Goal: Task Accomplishment & Management: Complete application form

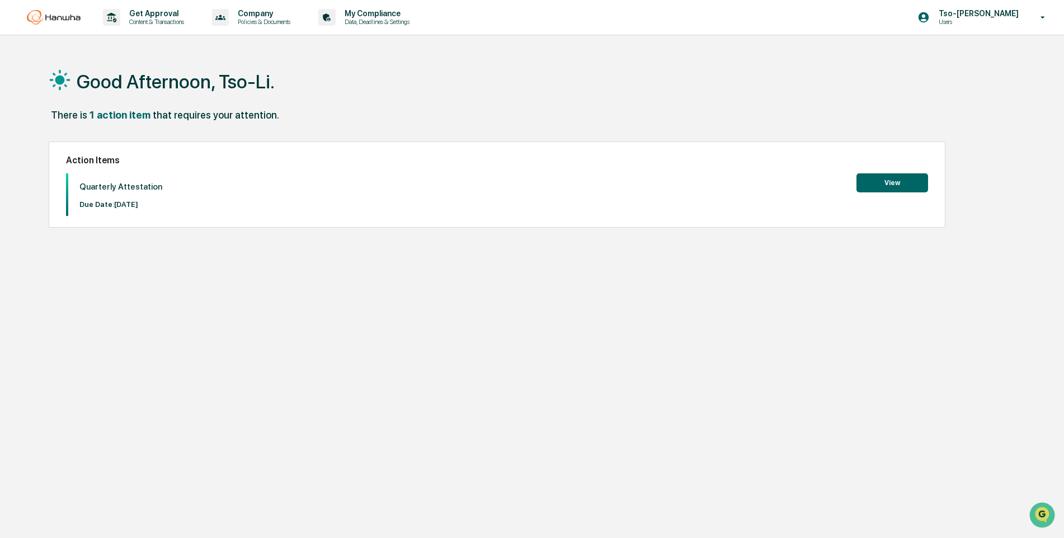
click at [894, 182] on button "View" at bounding box center [893, 182] width 72 height 19
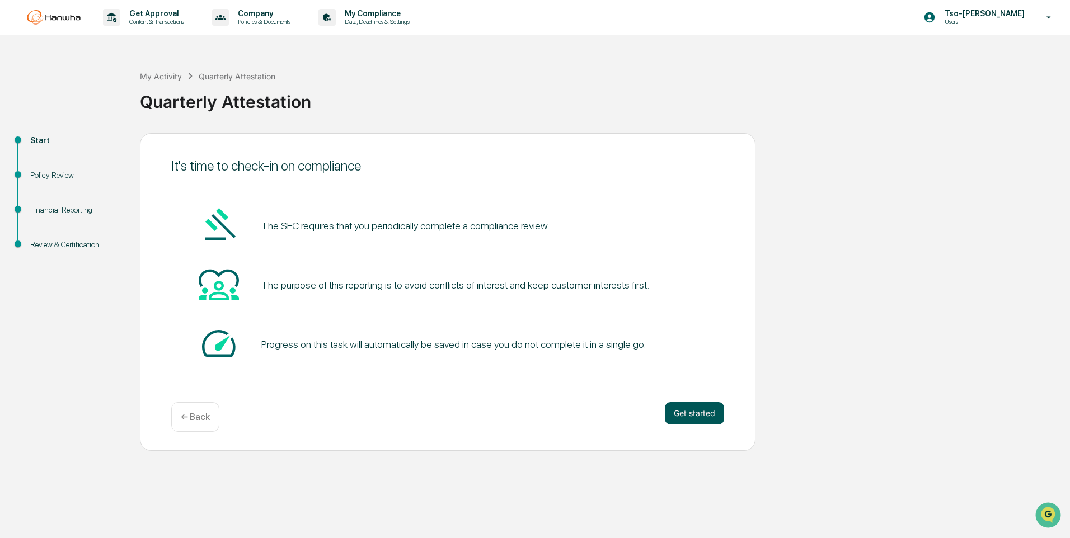
click at [680, 415] on button "Get started" at bounding box center [694, 413] width 59 height 22
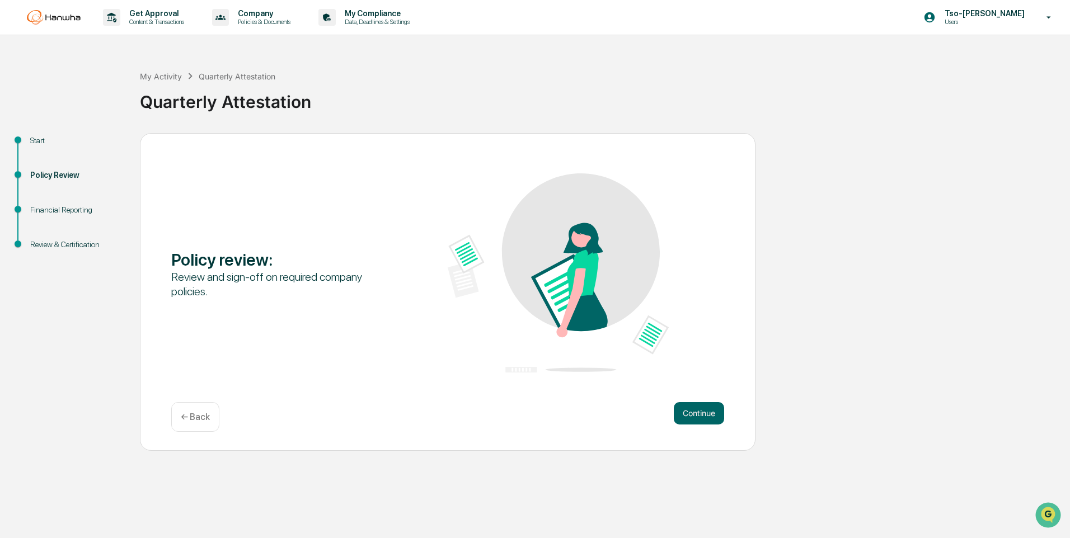
click at [680, 415] on button "Continue" at bounding box center [699, 413] width 50 height 22
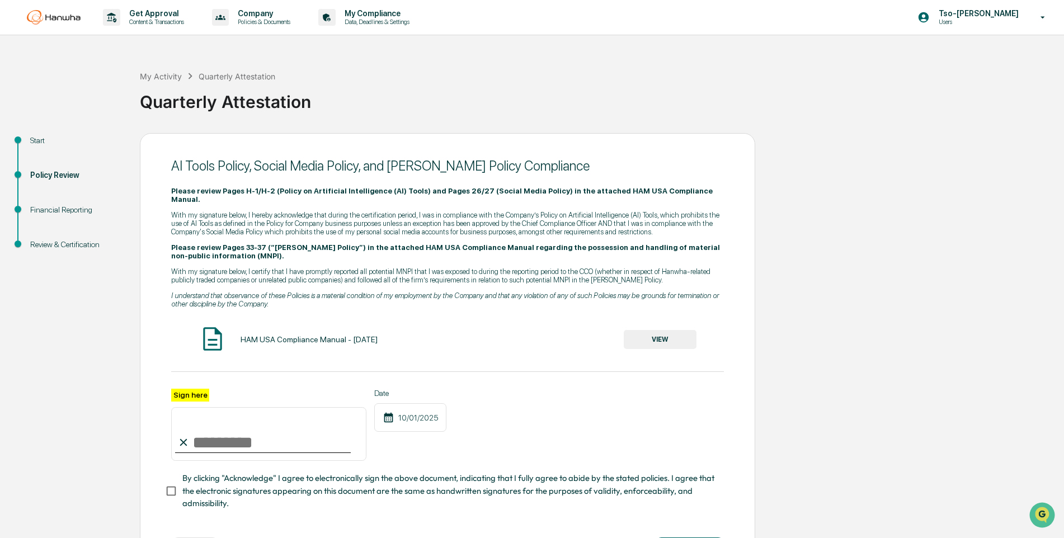
click at [663, 330] on button "VIEW" at bounding box center [660, 339] width 73 height 19
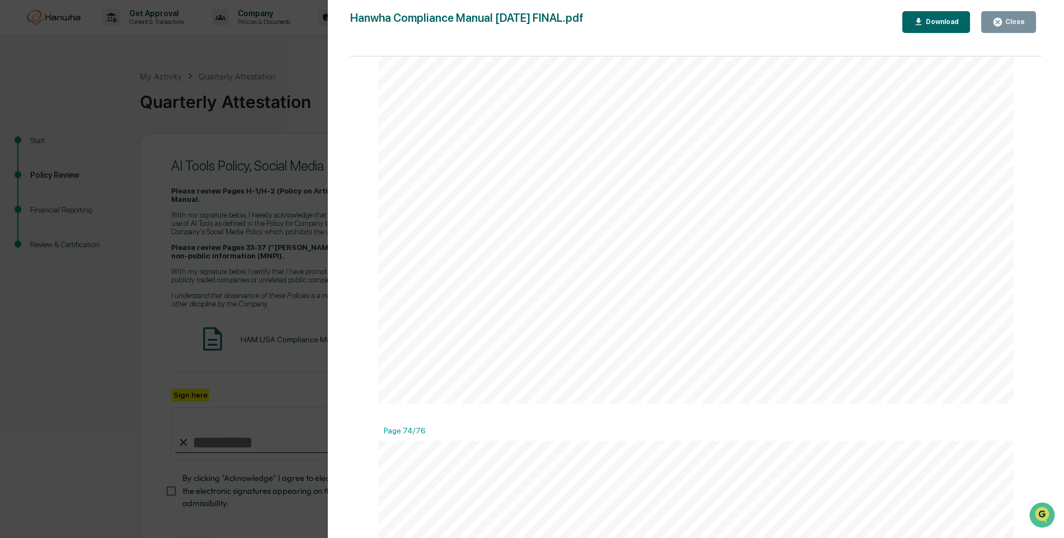
scroll to position [62308, 0]
click at [80, 316] on div "Version History [DATE] 09:40 PM [PERSON_NAME] [DATE] 01:07 PM [PERSON_NAME] Com…" at bounding box center [532, 269] width 1064 height 538
click at [1022, 21] on div "Close" at bounding box center [1014, 22] width 22 height 8
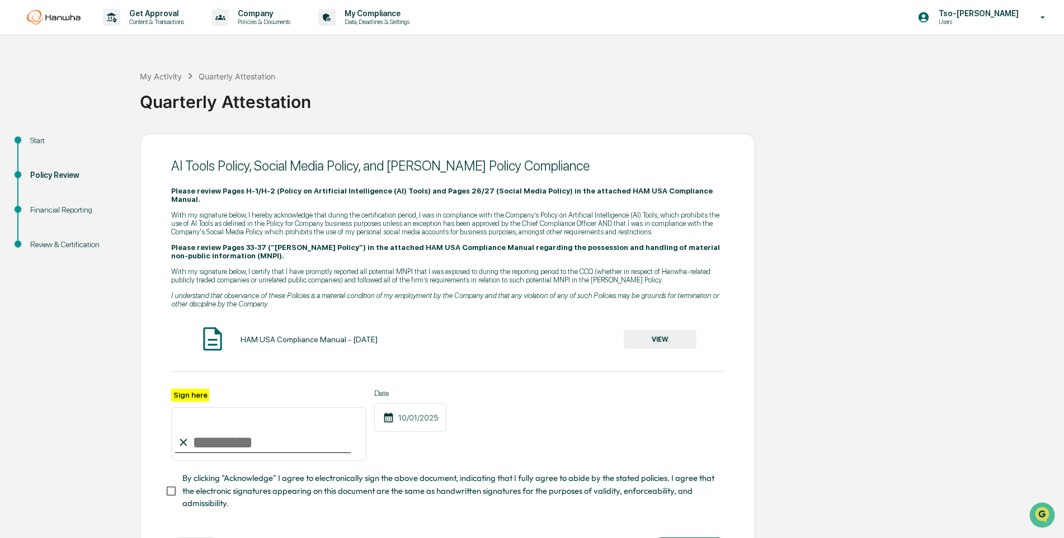
click at [225, 421] on input "Sign here" at bounding box center [268, 434] width 195 height 54
type input "**********"
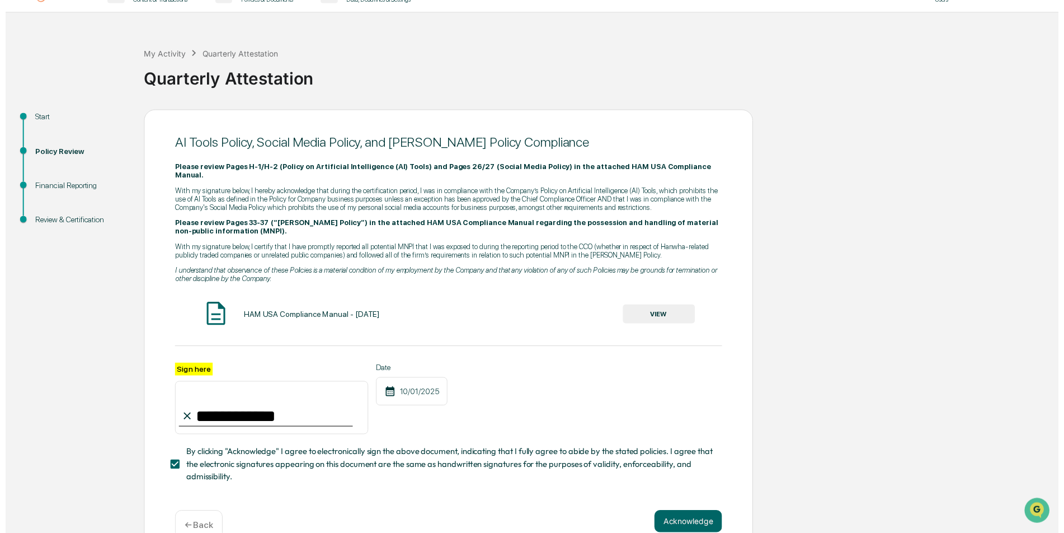
scroll to position [35, 0]
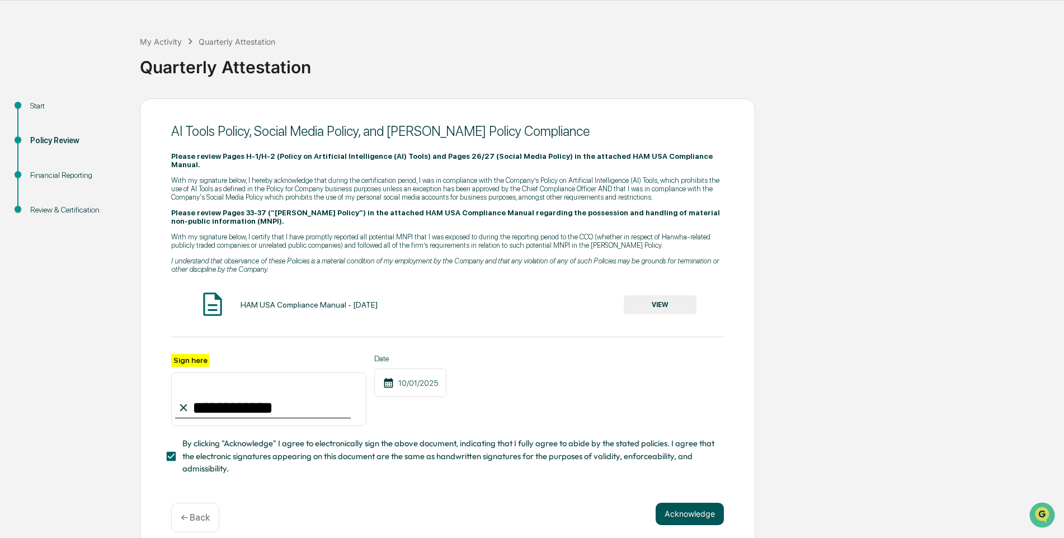
click at [701, 503] on button "Acknowledge" at bounding box center [690, 514] width 68 height 22
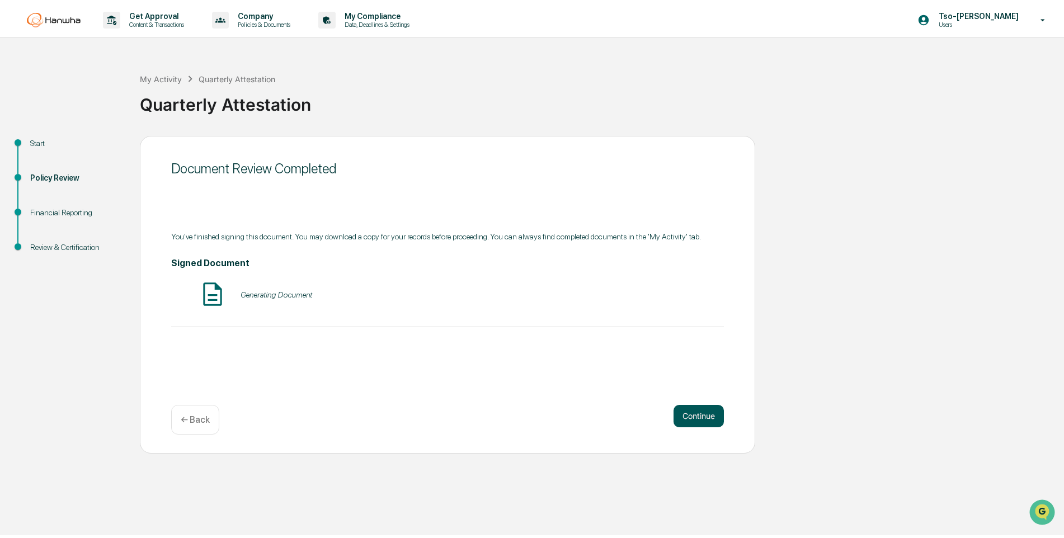
scroll to position [0, 0]
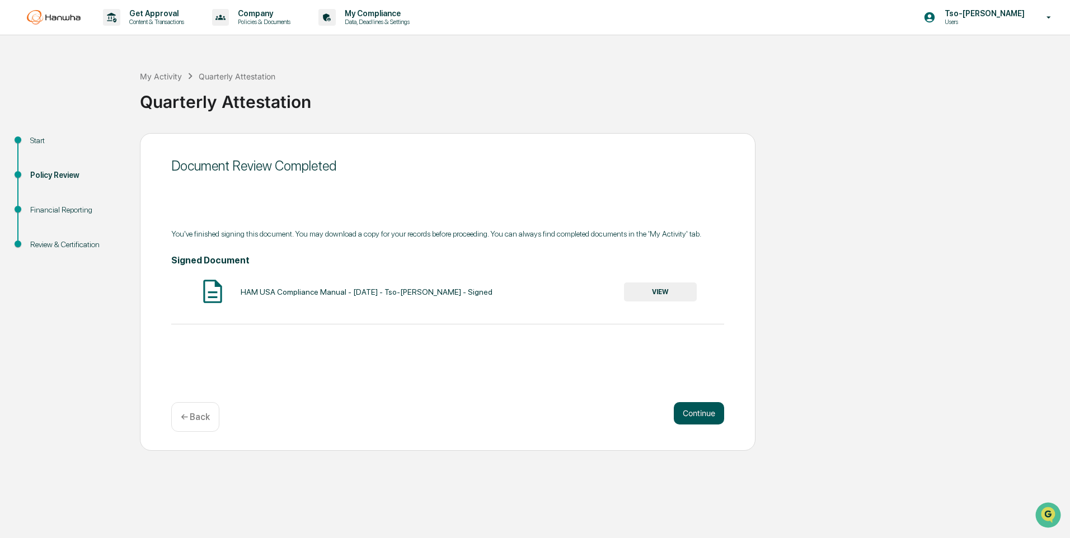
click at [699, 411] on button "Continue" at bounding box center [699, 413] width 50 height 22
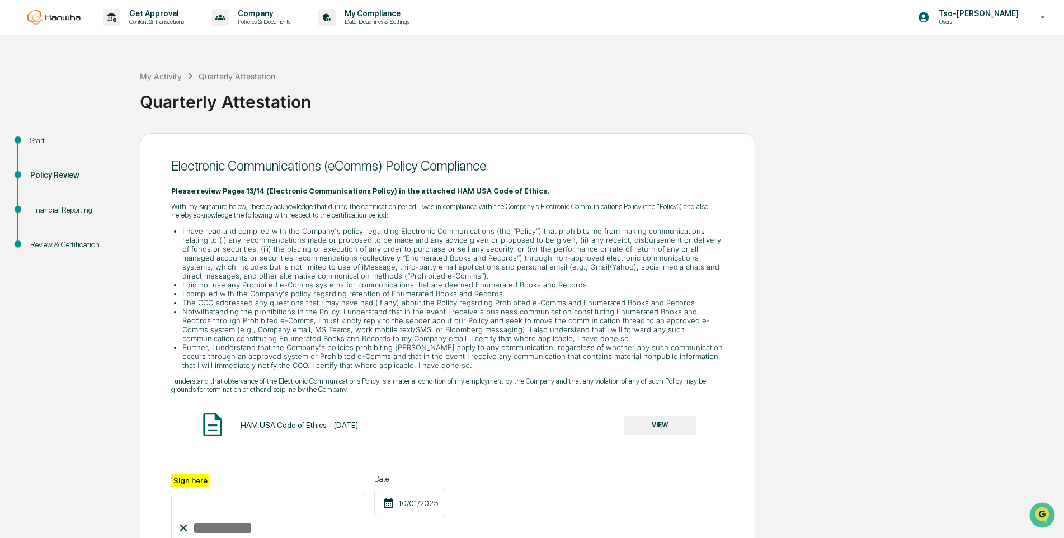
click at [674, 429] on button "VIEW" at bounding box center [660, 425] width 73 height 19
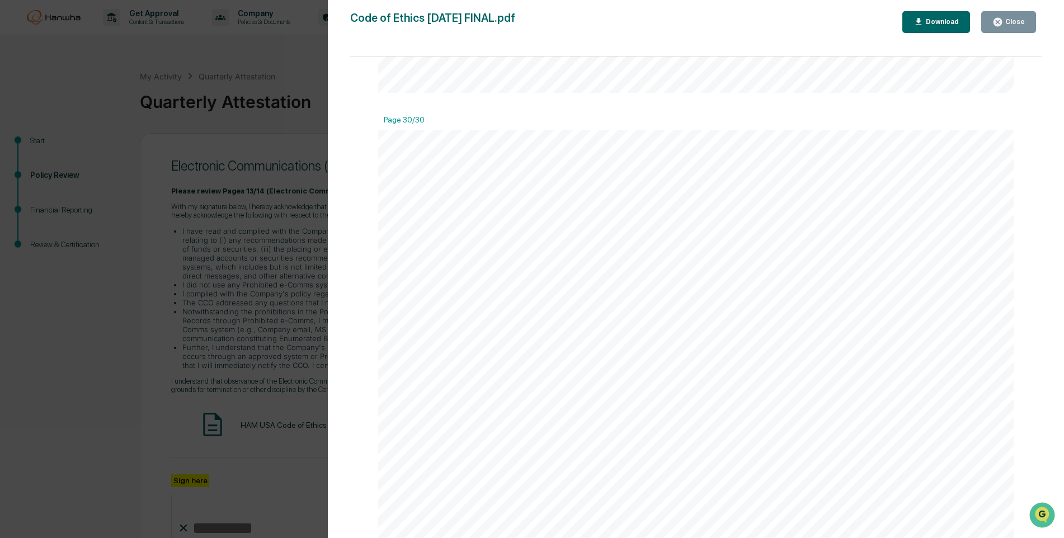
scroll to position [25291, 0]
click at [1006, 26] on div "Close" at bounding box center [1014, 22] width 22 height 8
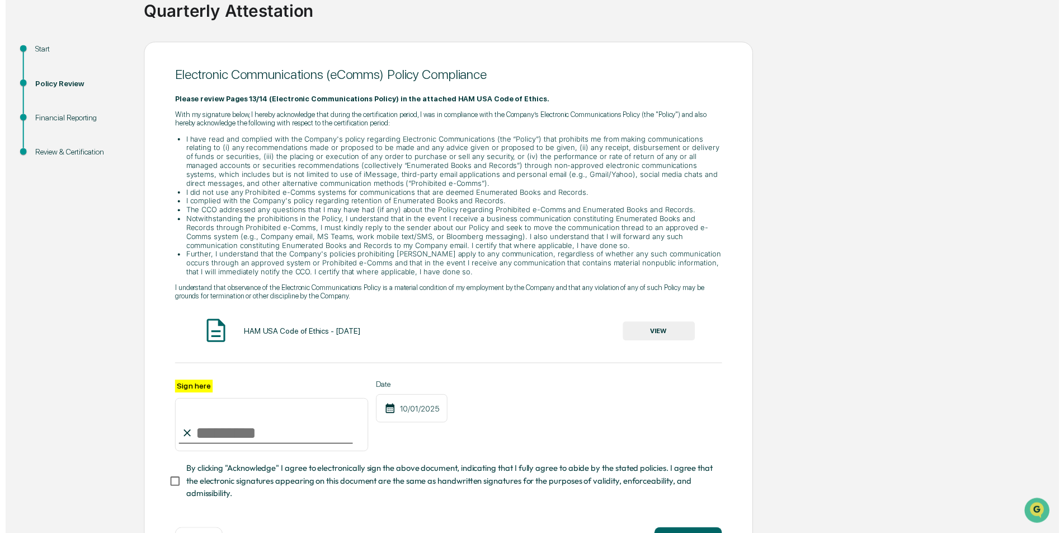
scroll to position [137, 0]
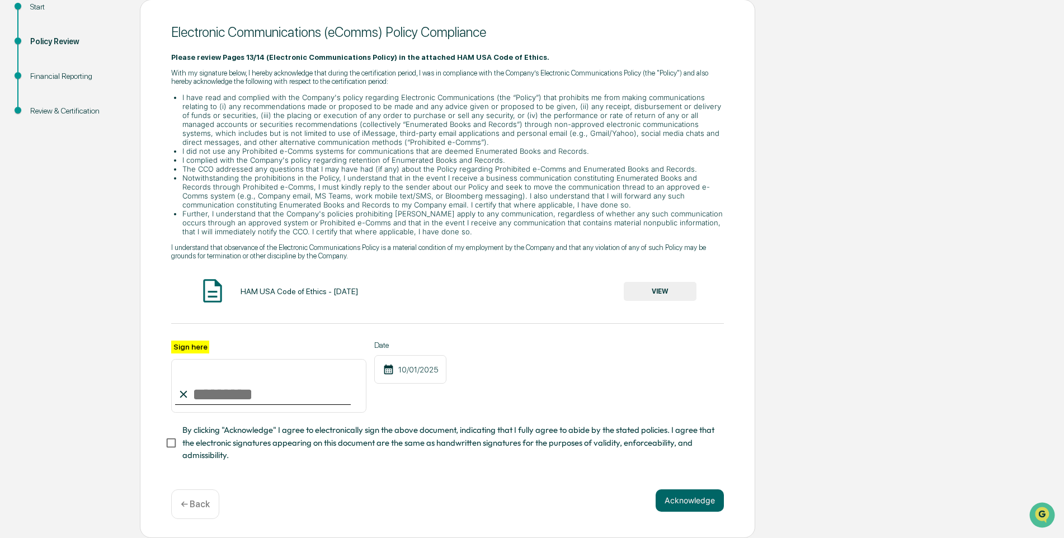
click at [249, 394] on input "Sign here" at bounding box center [268, 386] width 195 height 54
type input "**********"
click at [685, 505] on button "Acknowledge" at bounding box center [690, 501] width 68 height 22
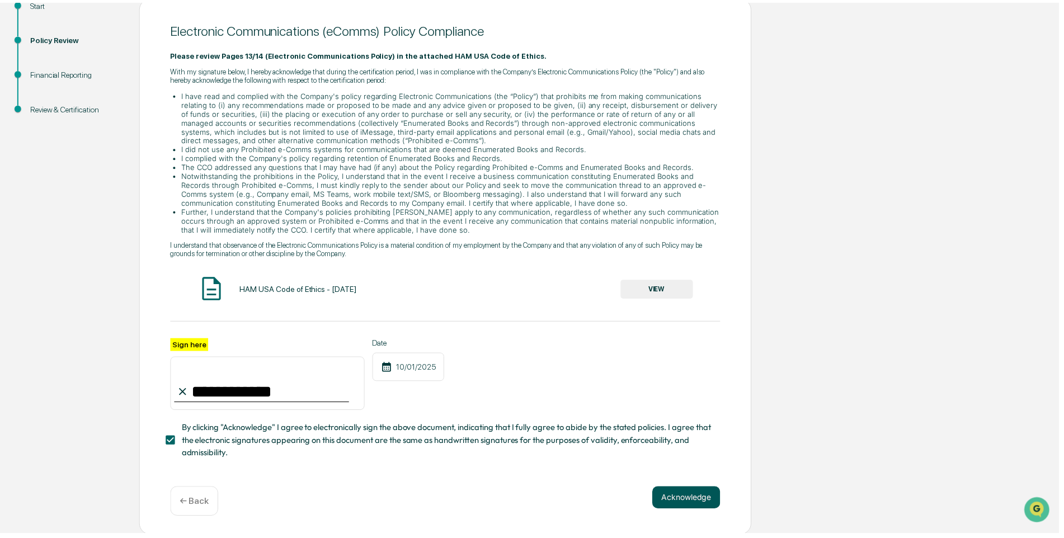
scroll to position [0, 0]
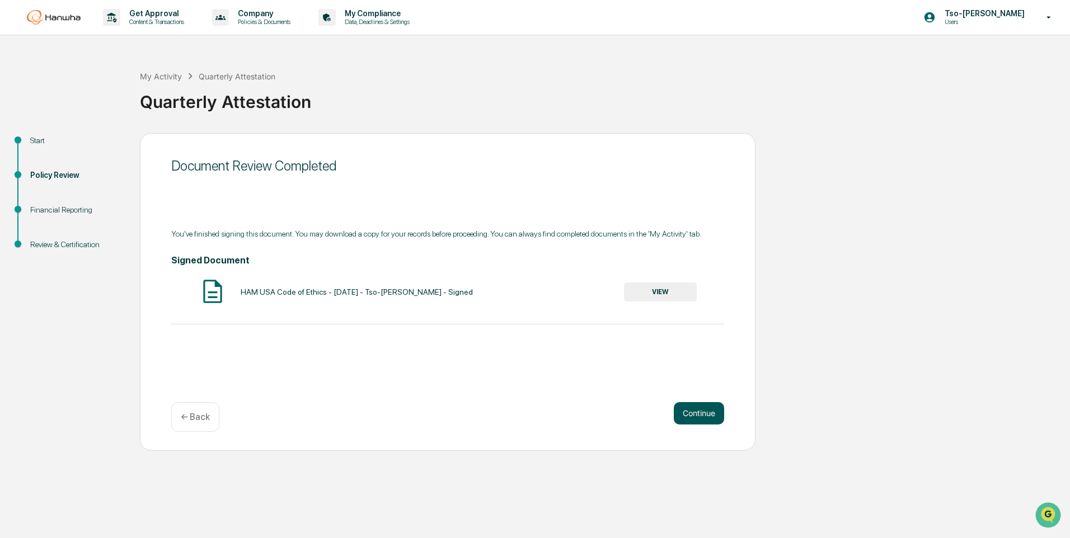
click at [712, 415] on button "Continue" at bounding box center [699, 413] width 50 height 22
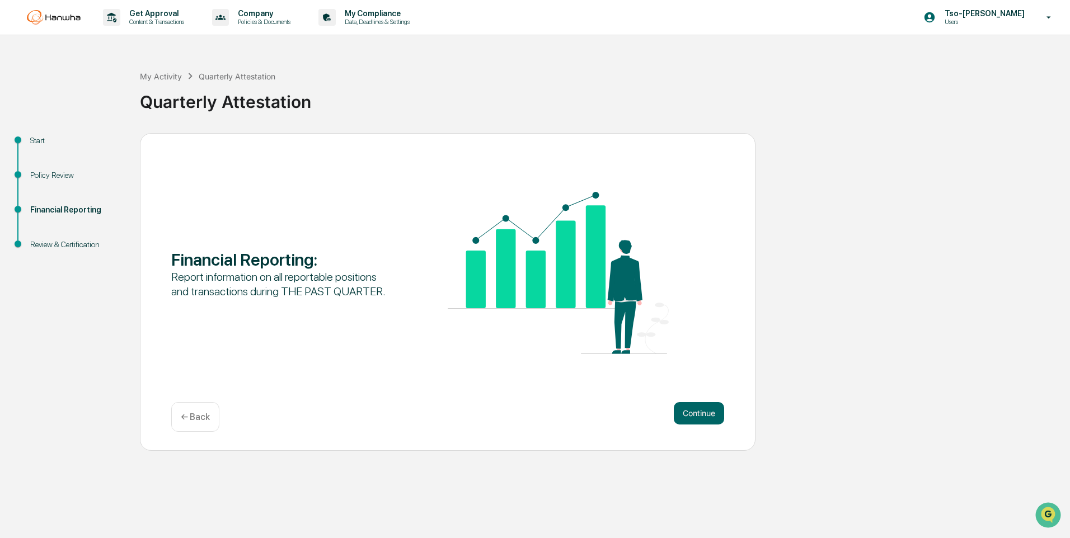
click at [712, 415] on button "Continue" at bounding box center [699, 413] width 50 height 22
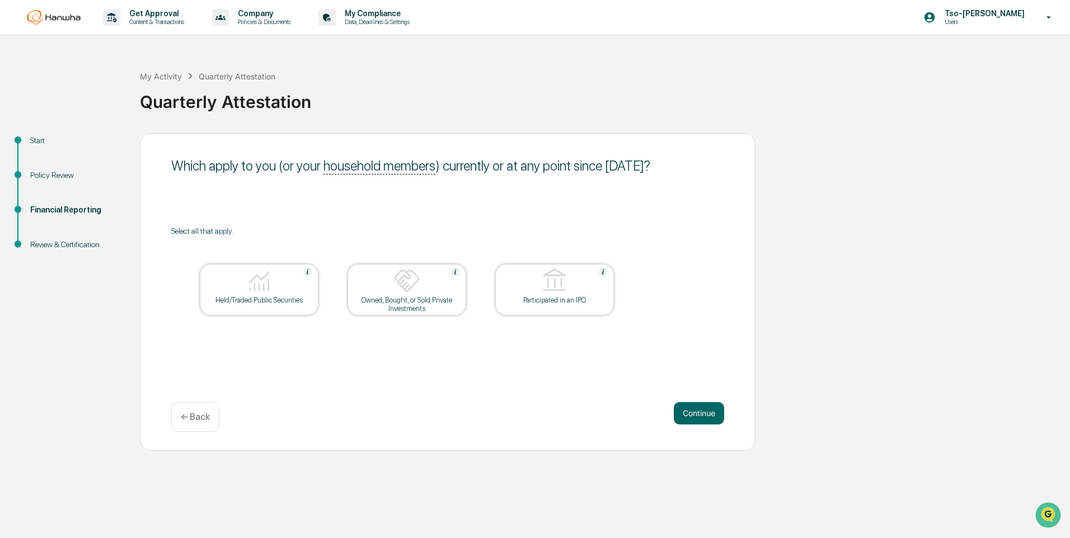
click at [712, 415] on button "Continue" at bounding box center [699, 413] width 50 height 22
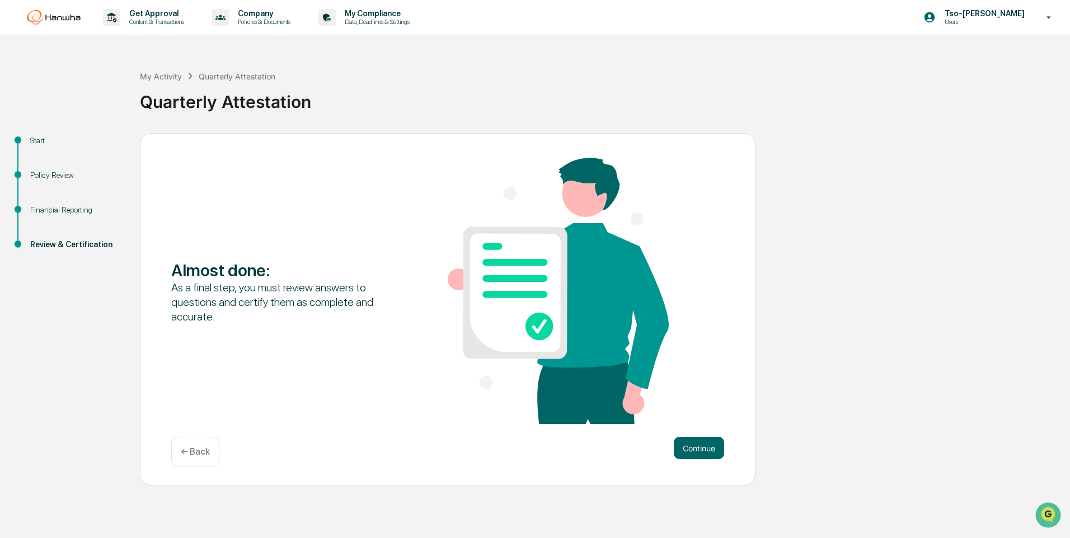
click at [215, 450] on div "← Back" at bounding box center [195, 452] width 48 height 30
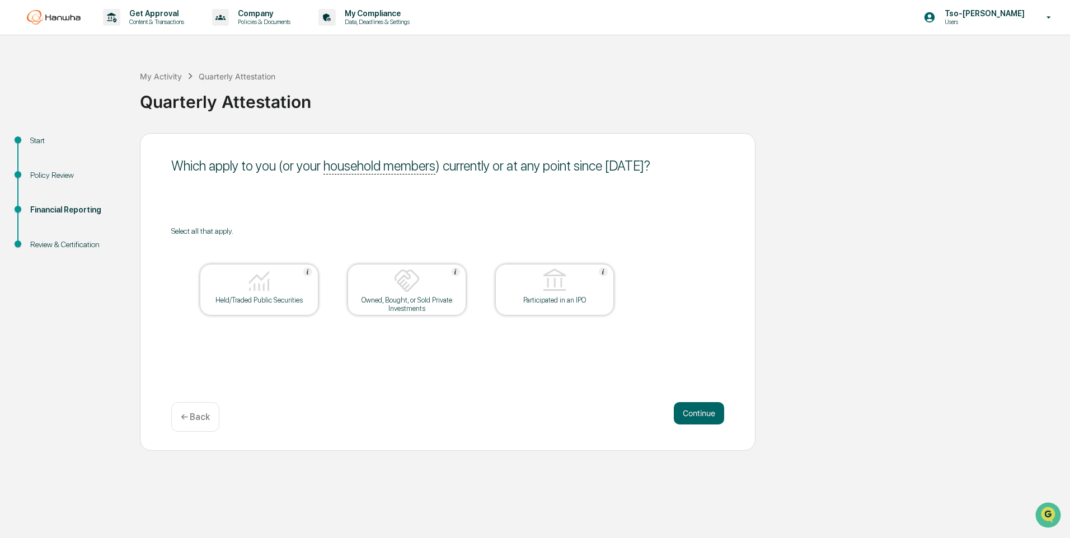
click at [256, 289] on img at bounding box center [259, 280] width 27 height 27
click at [260, 281] on img at bounding box center [259, 280] width 27 height 27
drag, startPoint x: 264, startPoint y: 290, endPoint x: 417, endPoint y: 358, distance: 167.4
click at [264, 290] on img at bounding box center [259, 280] width 27 height 27
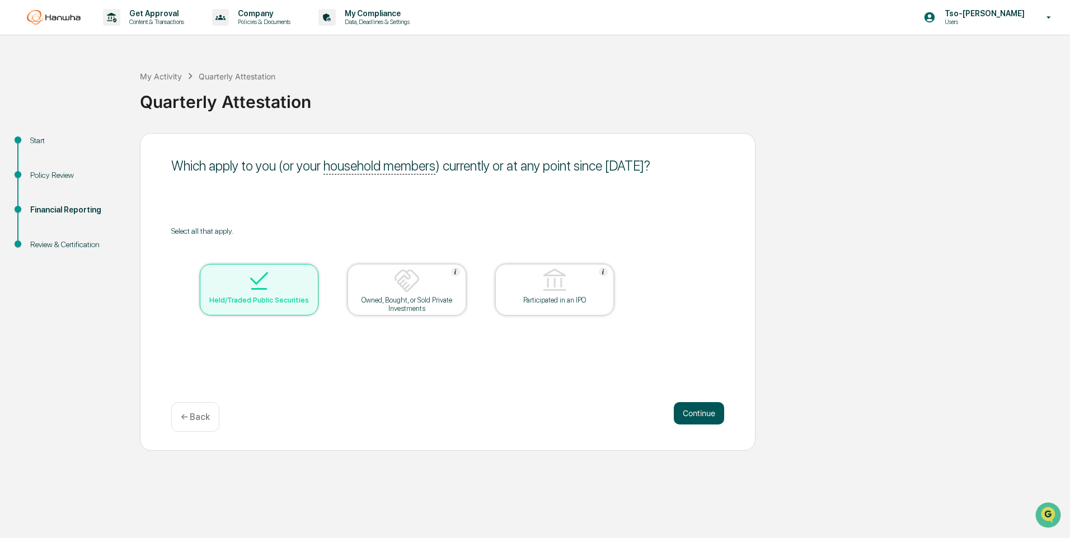
click at [718, 417] on button "Continue" at bounding box center [699, 413] width 50 height 22
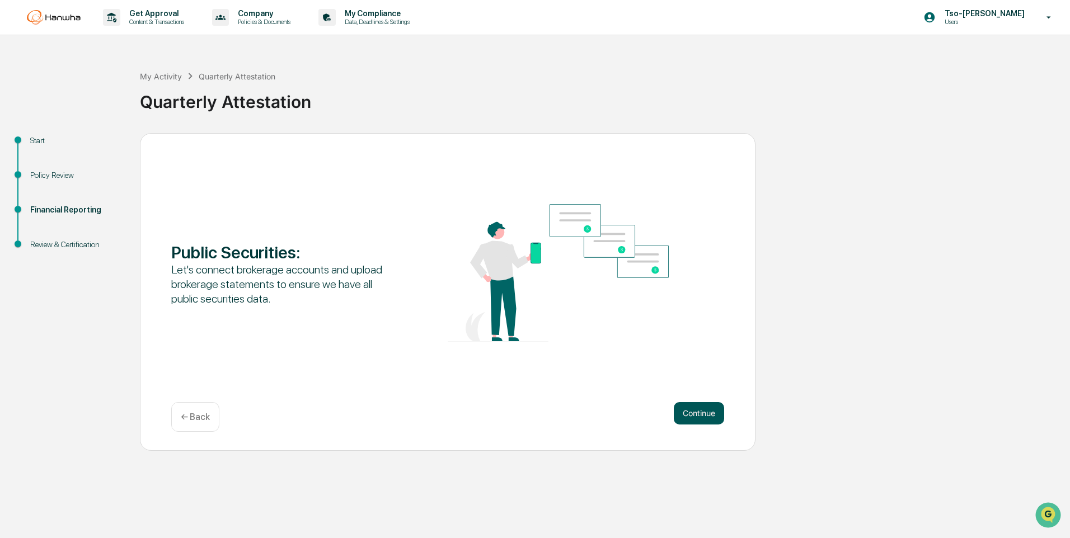
click at [695, 416] on button "Continue" at bounding box center [699, 413] width 50 height 22
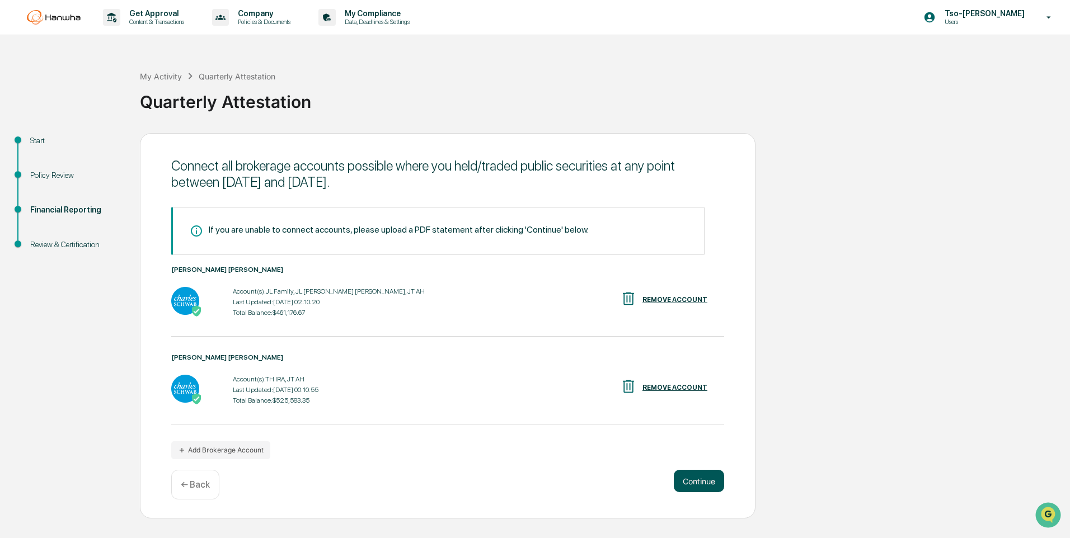
click at [702, 485] on button "Continue" at bounding box center [699, 481] width 50 height 22
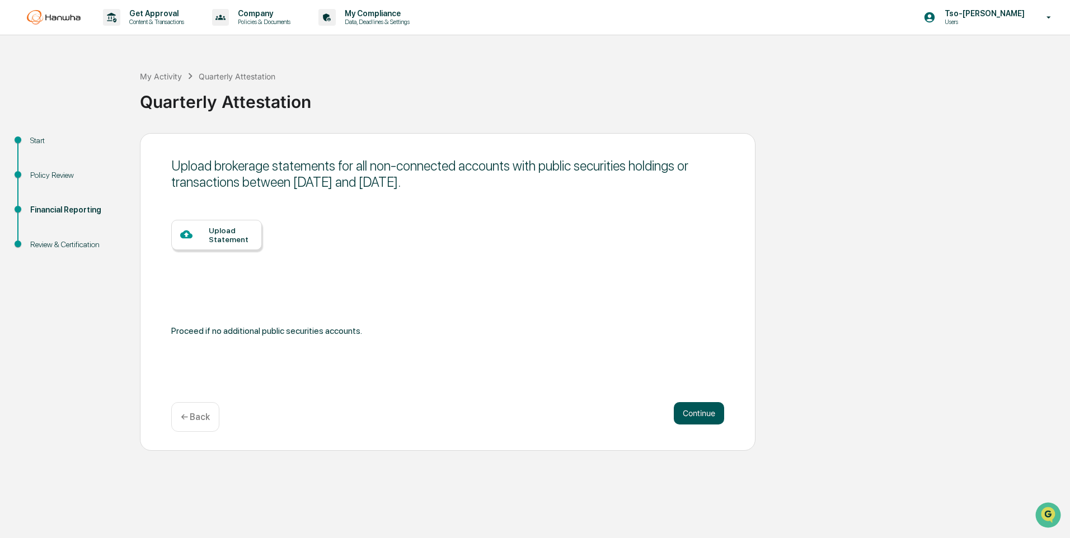
click at [688, 412] on button "Continue" at bounding box center [699, 413] width 50 height 22
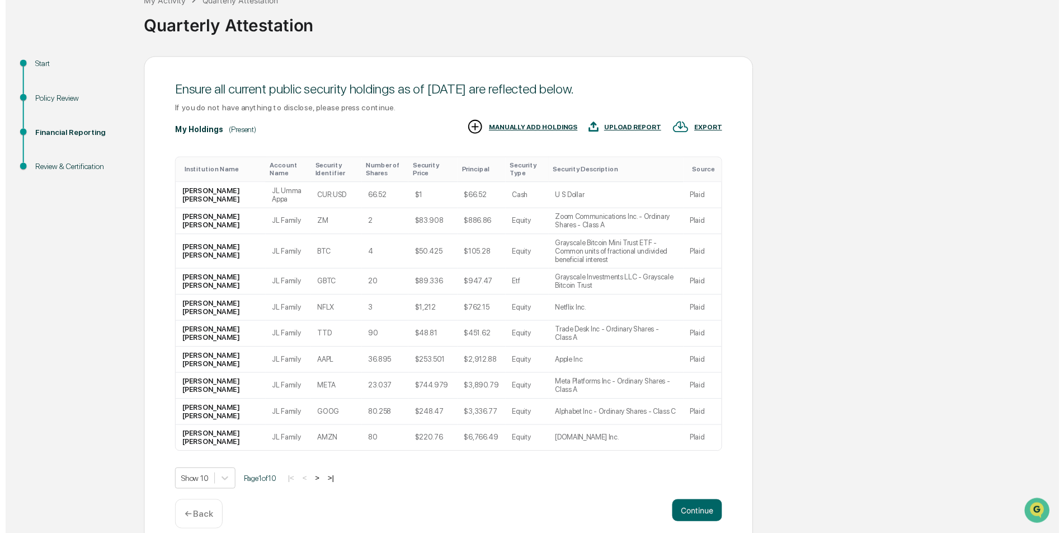
scroll to position [82, 0]
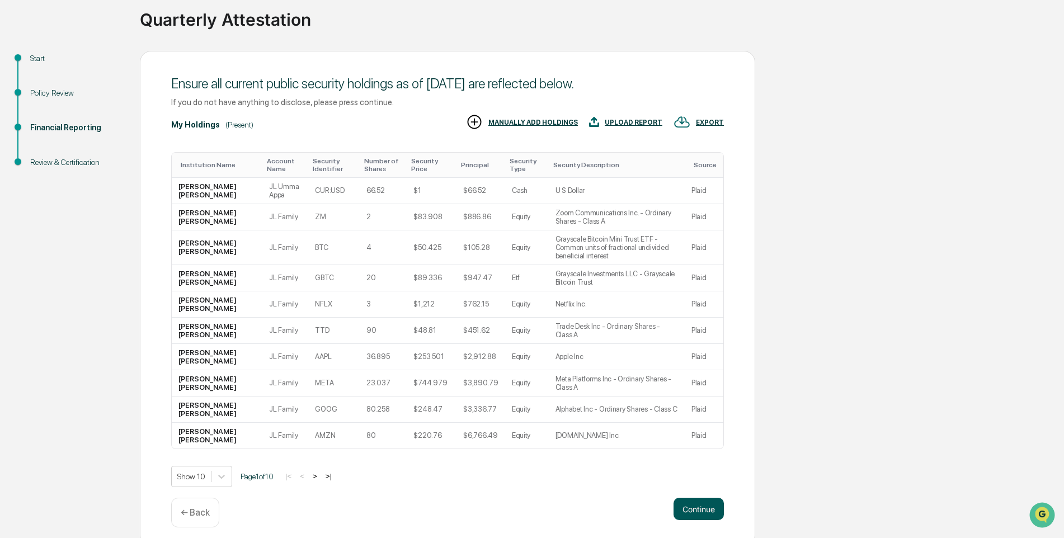
click at [703, 505] on button "Continue" at bounding box center [699, 509] width 50 height 22
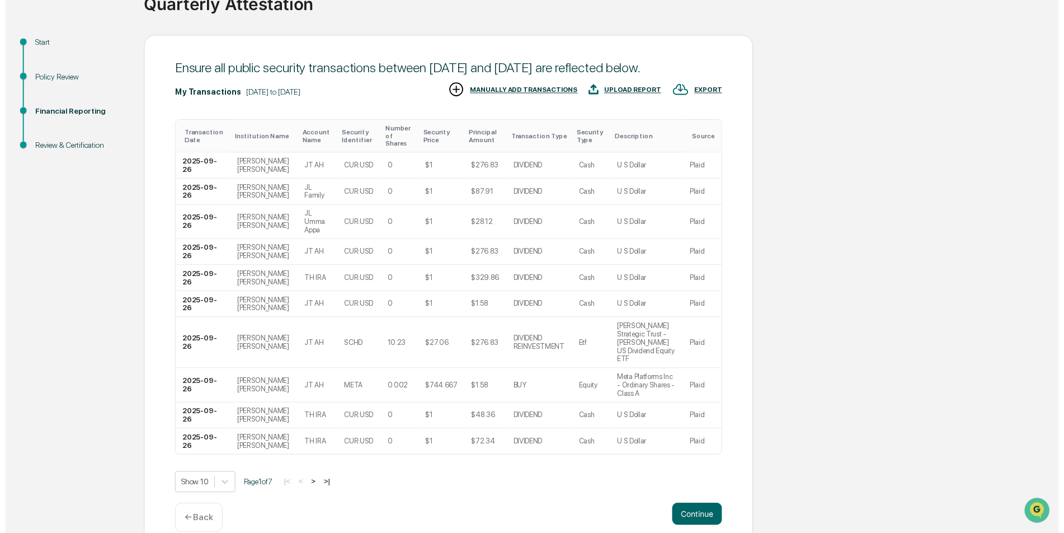
scroll to position [99, 0]
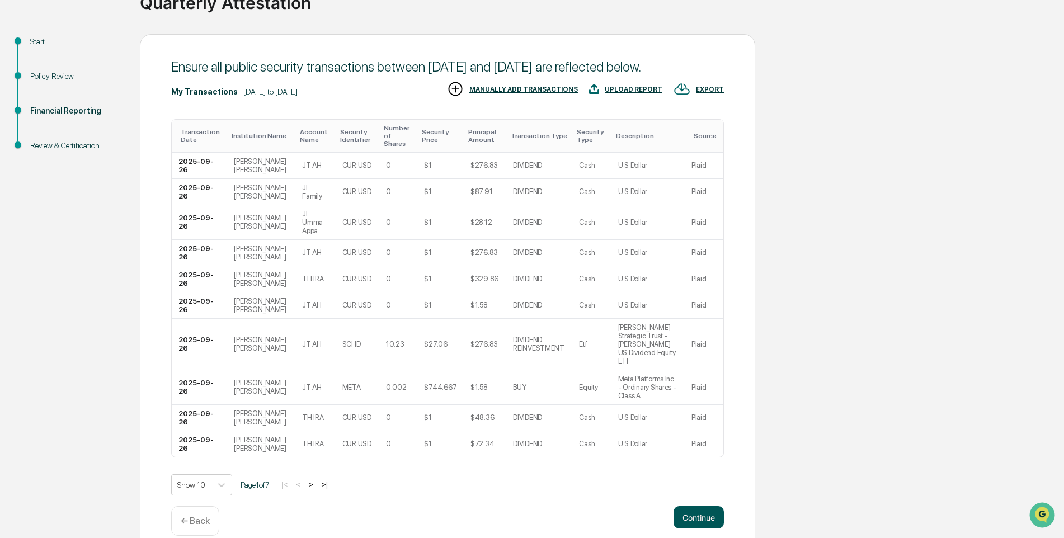
click at [698, 506] on button "Continue" at bounding box center [699, 517] width 50 height 22
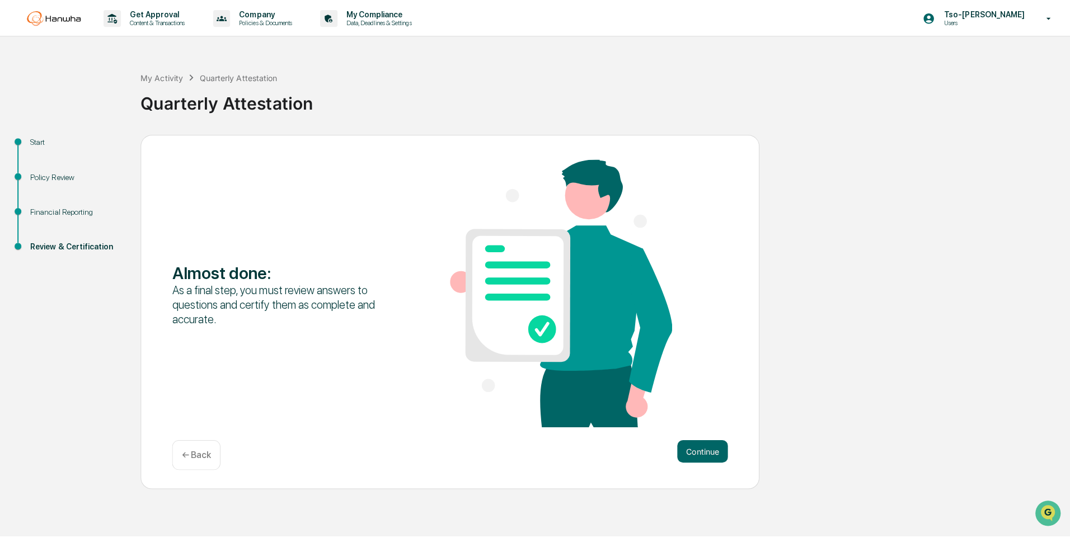
scroll to position [0, 0]
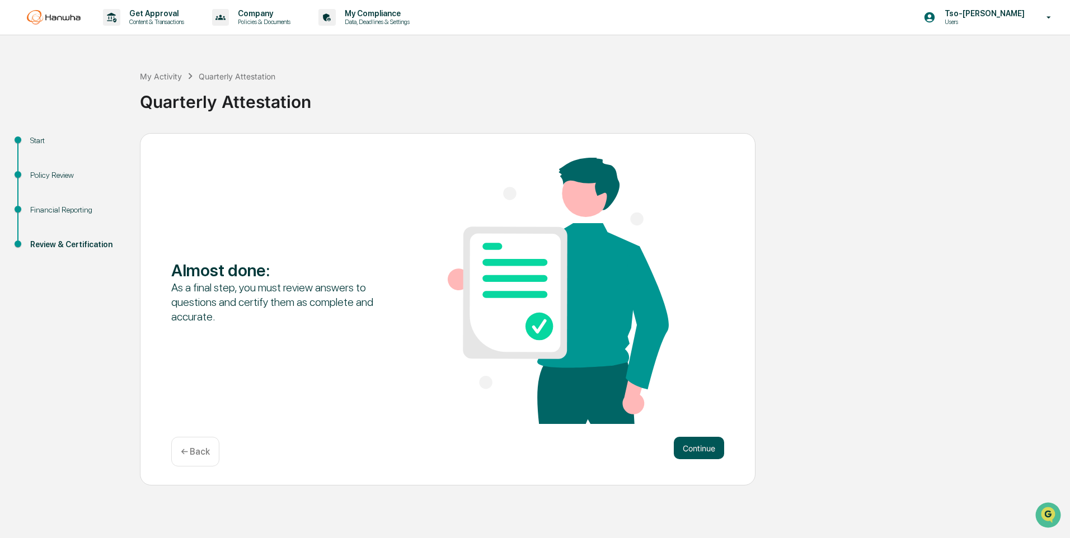
click at [711, 449] on button "Continue" at bounding box center [699, 448] width 50 height 22
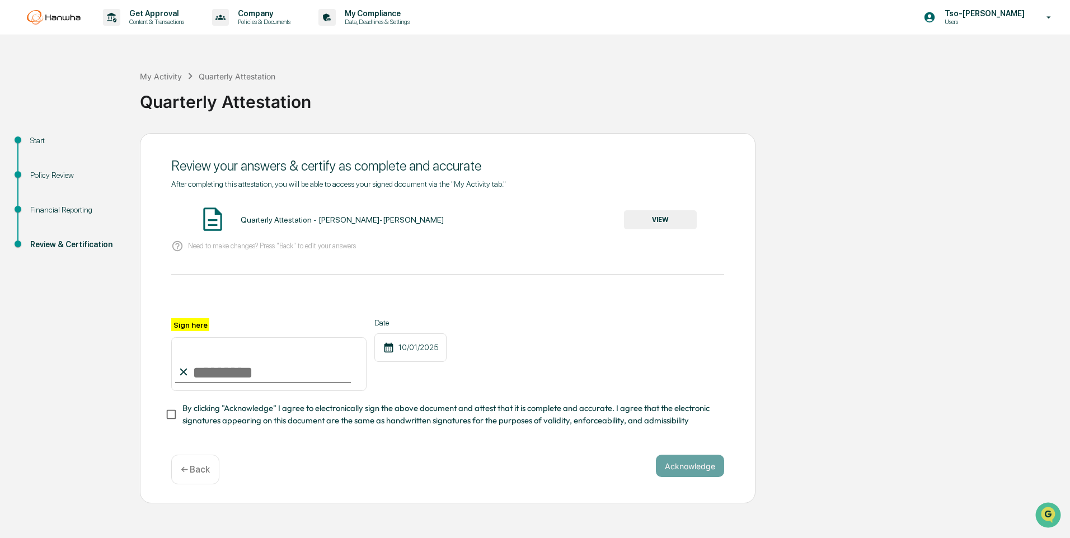
click at [235, 378] on input "Sign here" at bounding box center [268, 364] width 195 height 54
type input "**********"
click at [683, 464] on button "Acknowledge" at bounding box center [690, 466] width 68 height 22
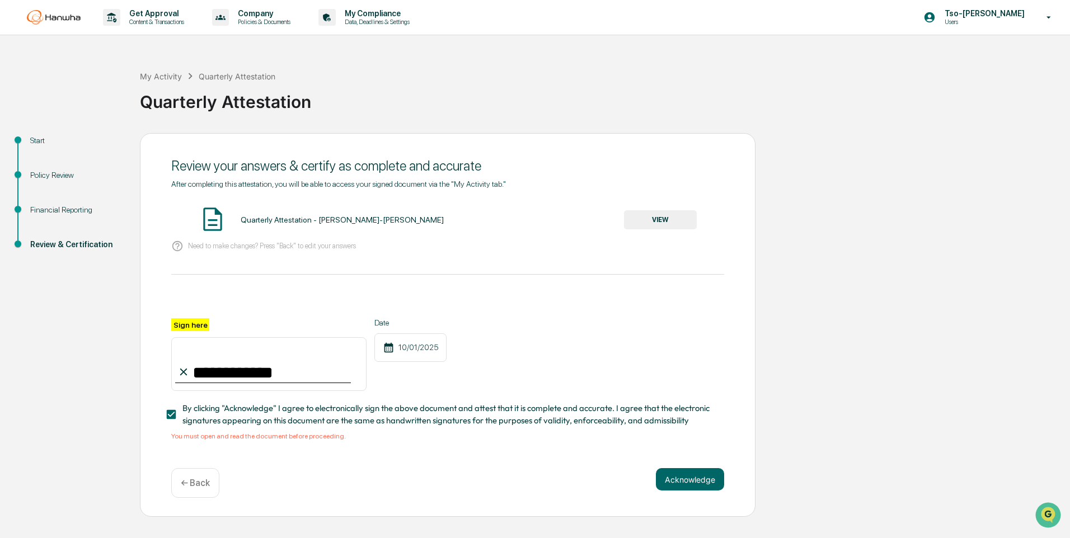
click at [660, 219] on button "VIEW" at bounding box center [660, 219] width 73 height 19
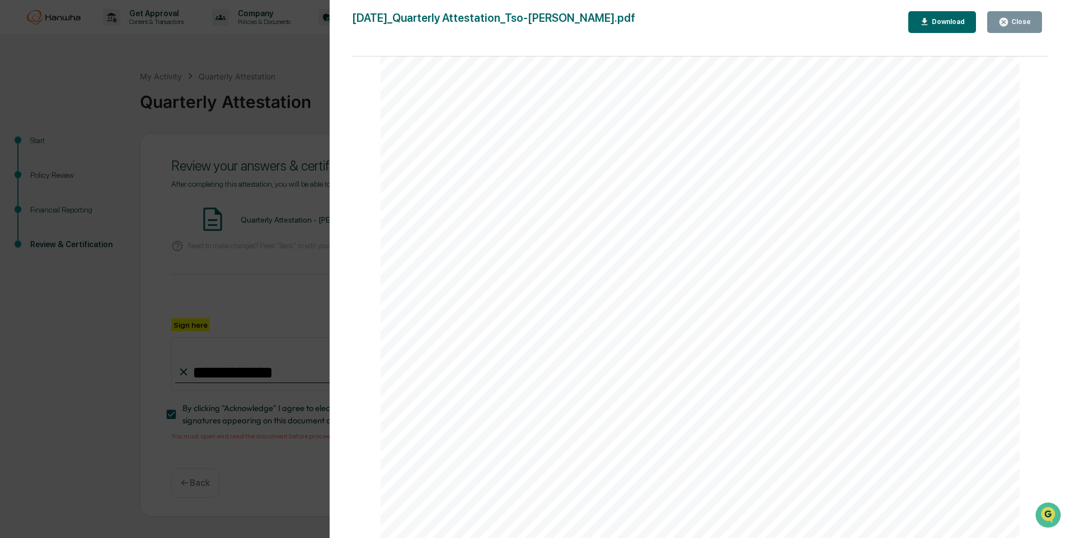
scroll to position [4874, 0]
click at [1023, 23] on div "Close" at bounding box center [1020, 22] width 22 height 8
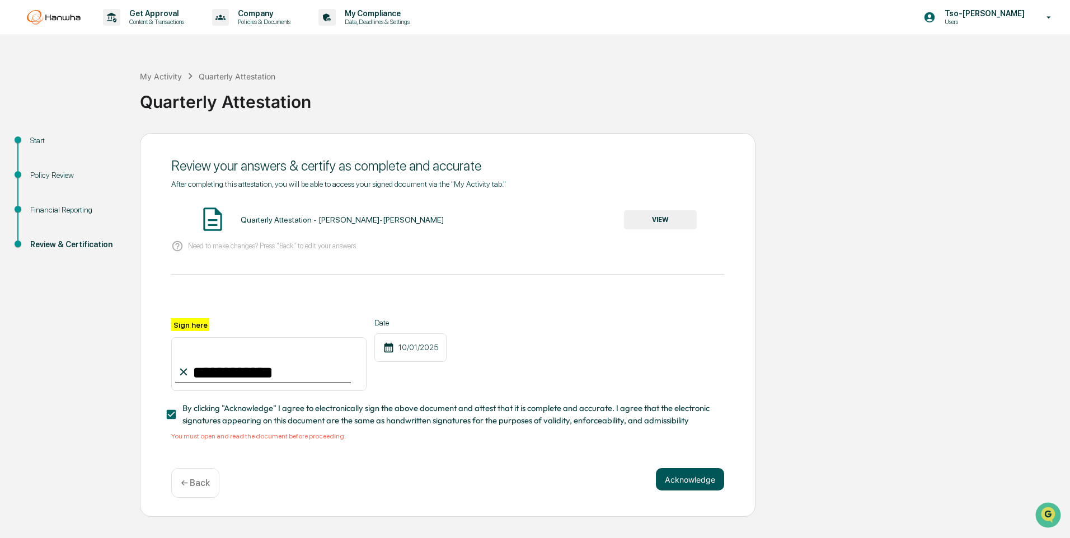
click at [680, 482] on button "Acknowledge" at bounding box center [690, 479] width 68 height 22
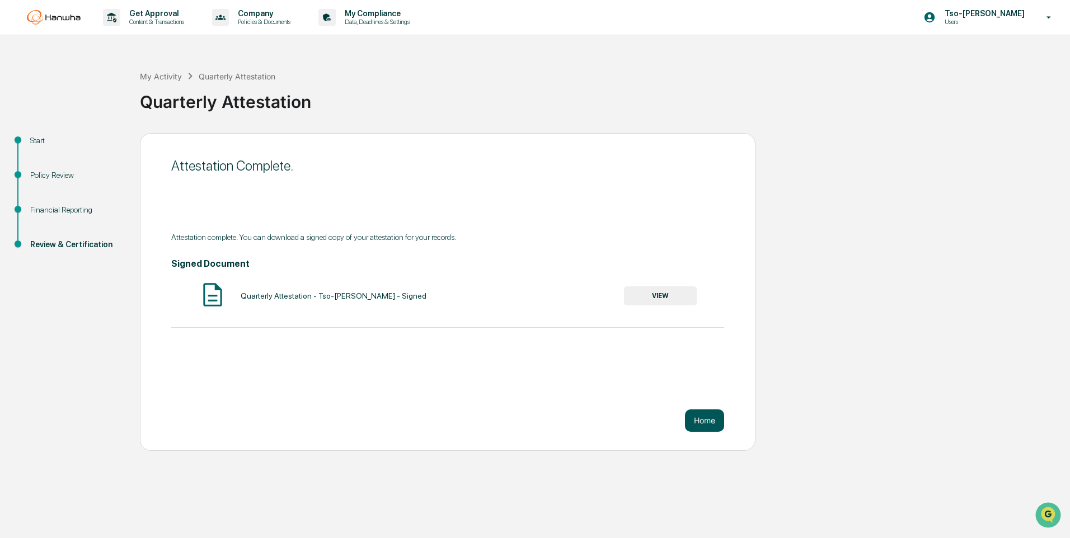
click at [707, 418] on button "Home" at bounding box center [704, 421] width 39 height 22
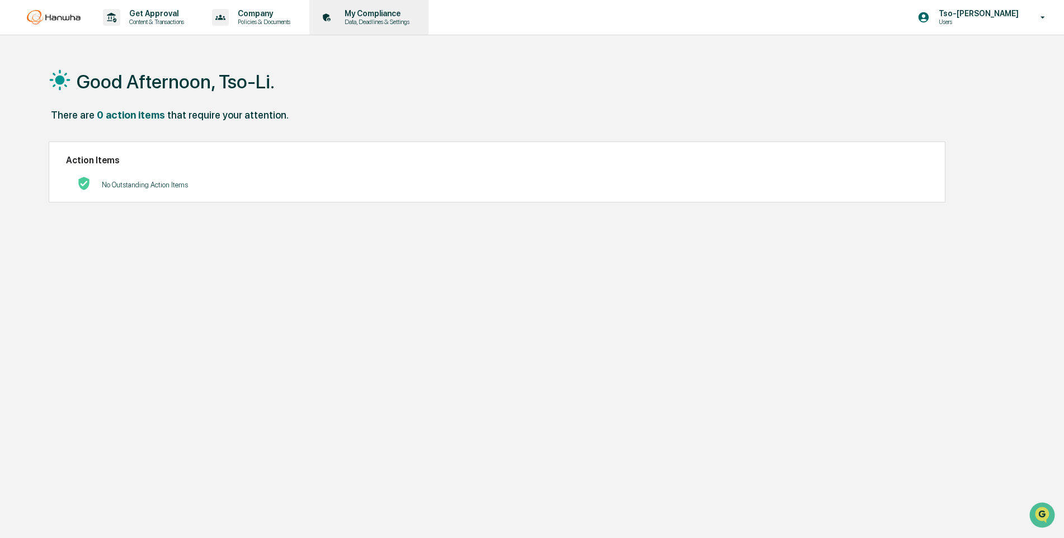
click at [374, 14] on p "My Compliance" at bounding box center [375, 13] width 79 height 9
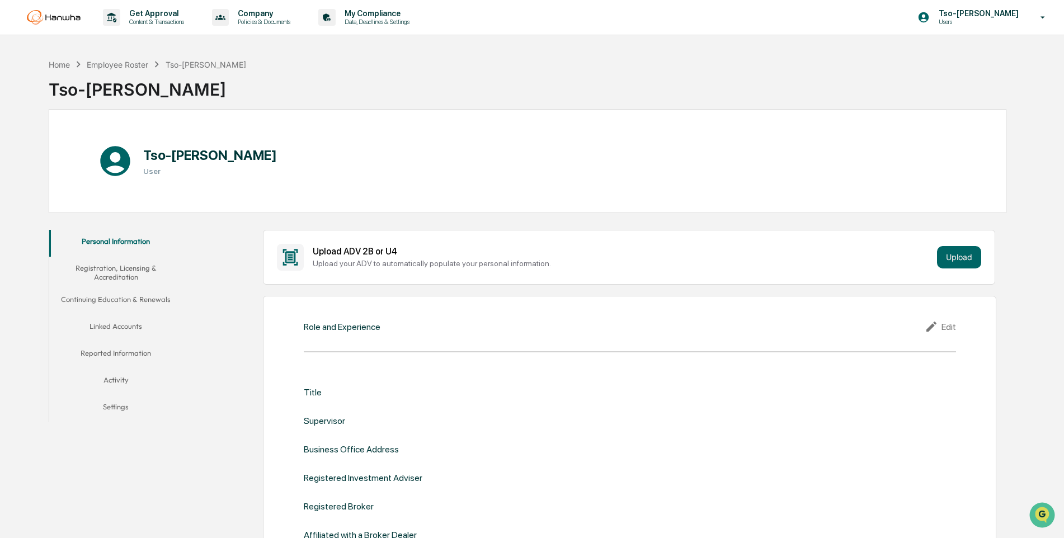
click at [125, 379] on button "Activity" at bounding box center [116, 382] width 134 height 27
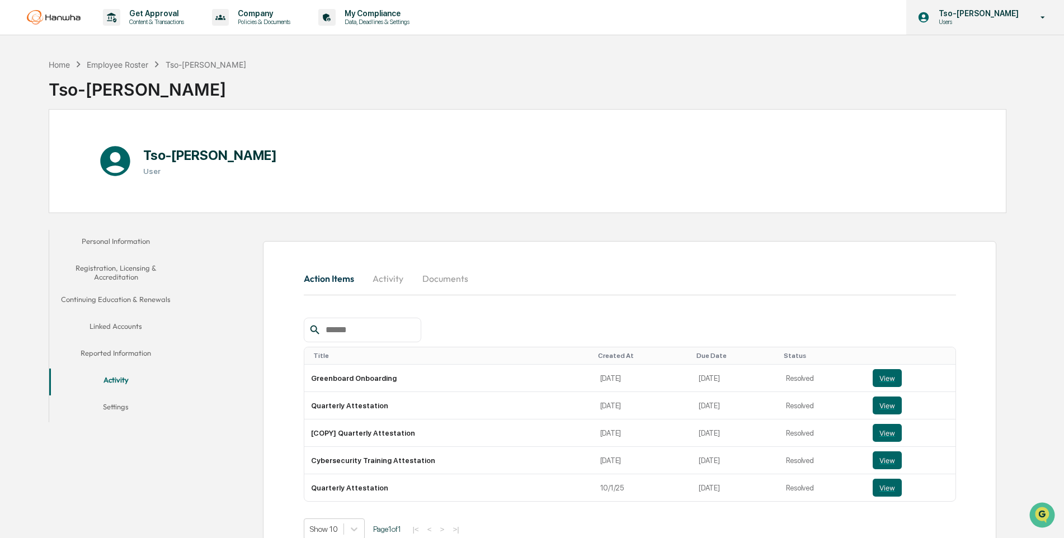
click at [1021, 16] on p "Tso-[PERSON_NAME]" at bounding box center [977, 13] width 95 height 9
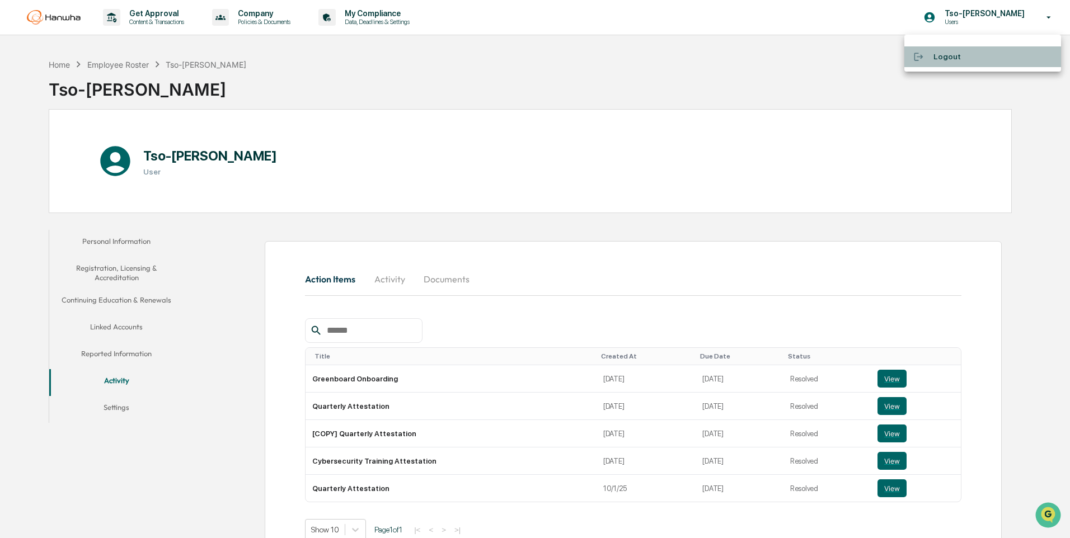
drag, startPoint x: 943, startPoint y: 55, endPoint x: 937, endPoint y: 56, distance: 6.2
click at [944, 56] on li "Logout" at bounding box center [982, 56] width 157 height 21
